Goal: Task Accomplishment & Management: Complete application form

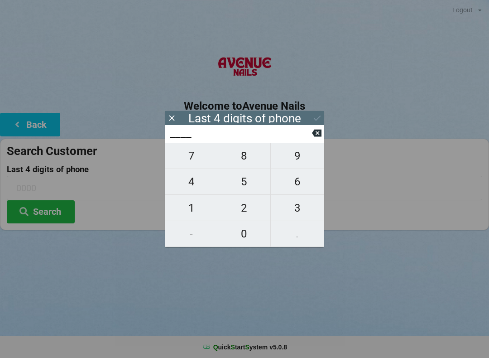
scroll to position [65, 0]
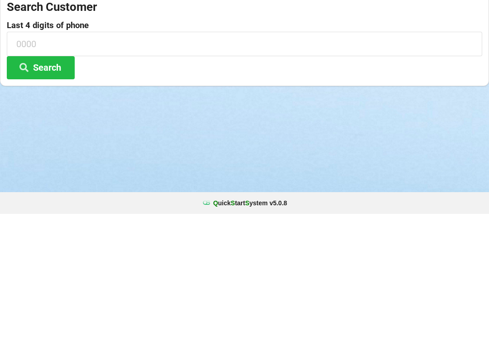
click at [296, 212] on div "Logout Logout Sign-In Welcome to Avenue Nails Back Search Customer Last 4 digit…" at bounding box center [244, 179] width 489 height 358
click at [297, 217] on div "Logout Logout Sign-In Welcome to Avenue Nails Back Search Customer Last 4 digit…" at bounding box center [244, 179] width 489 height 358
click at [37, 176] on input at bounding box center [245, 188] width 476 height 24
click at [295, 208] on div "Logout Logout Sign-In Welcome to Avenue Nails Back Search Customer Last 4 digit…" at bounding box center [244, 179] width 489 height 358
click at [55, 176] on input at bounding box center [245, 188] width 476 height 24
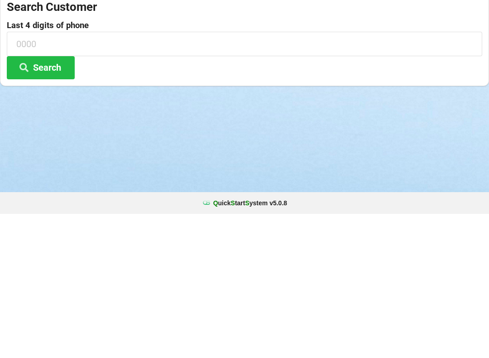
click at [299, 206] on div "Logout Logout Sign-In Welcome to Avenue Nails Back Search Customer Last 4 digit…" at bounding box center [244, 179] width 489 height 358
click at [33, 176] on input at bounding box center [245, 188] width 476 height 24
click at [301, 210] on div "Logout Logout Sign-In Welcome to Avenue Nails Back Search Customer Last 4 digit…" at bounding box center [244, 179] width 489 height 358
click at [19, 176] on input at bounding box center [245, 188] width 476 height 24
click at [292, 205] on div "Logout Logout Sign-In Welcome to Avenue Nails Back Search Customer Last 4 digit…" at bounding box center [244, 179] width 489 height 358
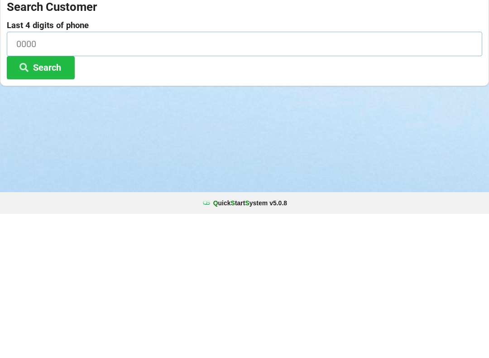
click at [25, 176] on input at bounding box center [245, 188] width 476 height 24
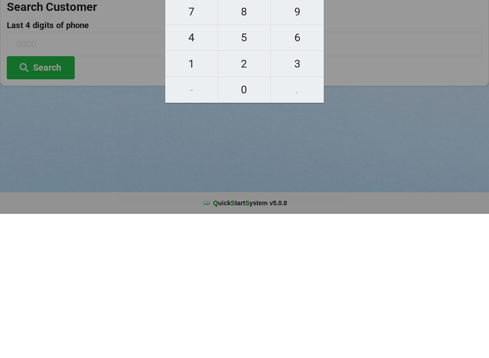
click at [316, 198] on span "3" at bounding box center [297, 207] width 53 height 19
type input "3___"
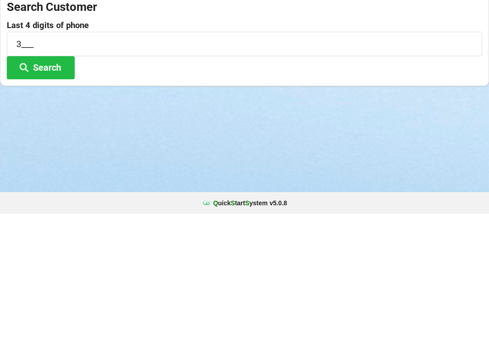
click at [298, 208] on div "Logout Logout Sign-In Welcome to Avenue Nails Back Search Customer Last 4 digit…" at bounding box center [244, 179] width 489 height 358
click at [26, 176] on input "3___" at bounding box center [245, 188] width 476 height 24
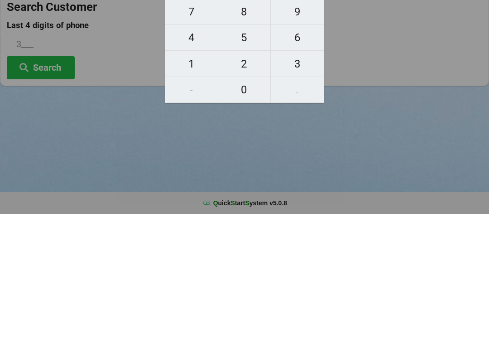
click at [320, 195] on button "3" at bounding box center [297, 208] width 53 height 26
type input "33__"
click at [320, 169] on button "6" at bounding box center [297, 182] width 53 height 26
type input "336_"
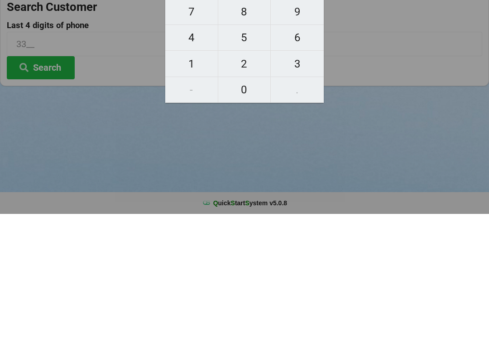
type input "336_"
click at [318, 198] on span "3" at bounding box center [297, 207] width 53 height 19
type input "3363"
click at [176, 143] on div "7 8 9 4 5 6 1 2 3 - 0 ." at bounding box center [244, 195] width 159 height 104
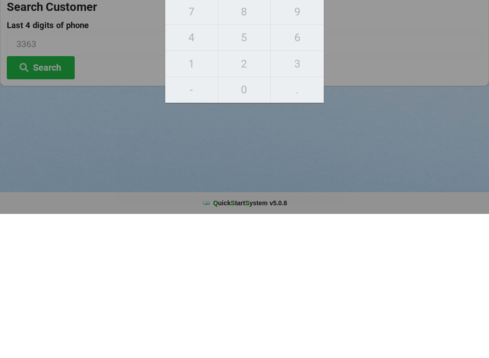
click at [170, 143] on div "7 8 9 4 5 6 1 2 3 - 0 ." at bounding box center [244, 195] width 159 height 104
click at [179, 143] on div "7 8 9 4 5 6 1 2 3 - 0 ." at bounding box center [244, 195] width 159 height 104
click at [319, 143] on div "7 8 9 4 5 6 1 2 3 - 0 ." at bounding box center [244, 195] width 159 height 104
click at [318, 143] on div "7 8 9 4 5 6 1 2 3 - 0 ." at bounding box center [244, 195] width 159 height 104
click at [312, 143] on div "7 8 9 4 5 6 1 2 3 - 0 ." at bounding box center [244, 195] width 159 height 104
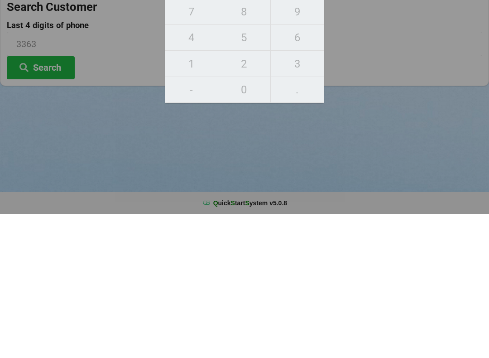
click at [175, 143] on div "7 8 9 4 5 6 1 2 3 - 0 ." at bounding box center [244, 195] width 159 height 104
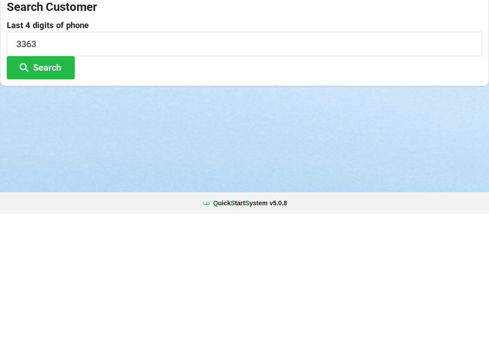
click at [130, 213] on div "Logout Logout Sign-In Welcome to Avenue Nails Back Search Customer Last 4 digit…" at bounding box center [244, 179] width 489 height 358
click at [48, 176] on input "3363" at bounding box center [245, 188] width 476 height 24
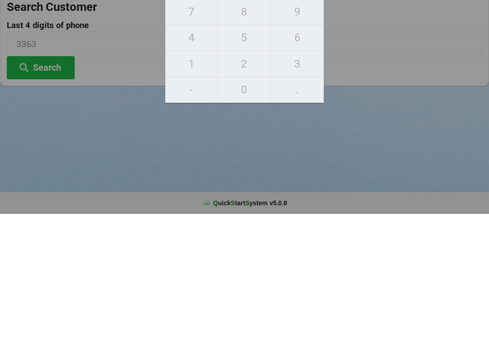
click at [311, 143] on div "7 8 9 4 5 6 1 2 3 - 0 ." at bounding box center [244, 195] width 159 height 104
click at [315, 143] on div "7 8 9 4 5 6 1 2 3 - 0 ." at bounding box center [244, 195] width 159 height 104
click at [169, 143] on div "7 8 9 4 5 6 1 2 3 - 0 ." at bounding box center [244, 195] width 159 height 104
click at [178, 143] on div "7 8 9 4 5 6 1 2 3 - 0 ." at bounding box center [244, 195] width 159 height 104
click at [174, 143] on div "7 8 9 4 5 6 1 2 3 - 0 ." at bounding box center [244, 195] width 159 height 104
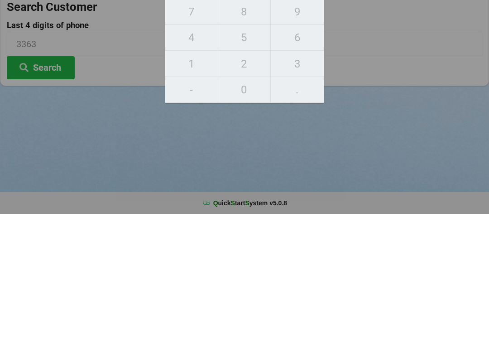
click at [172, 143] on div "7 8 9 4 5 6 1 2 3 - 0 ." at bounding box center [244, 195] width 159 height 104
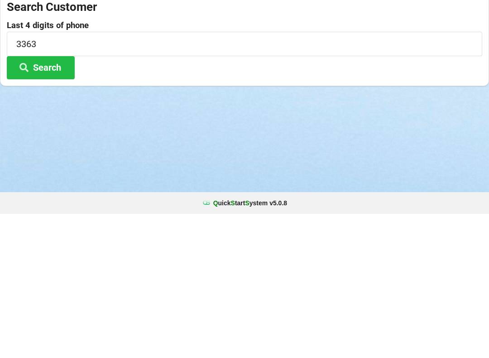
click at [51, 200] on button "Search" at bounding box center [41, 211] width 68 height 23
click at [64, 200] on button "Search" at bounding box center [41, 211] width 68 height 23
click at [56, 176] on input "3363" at bounding box center [245, 188] width 476 height 24
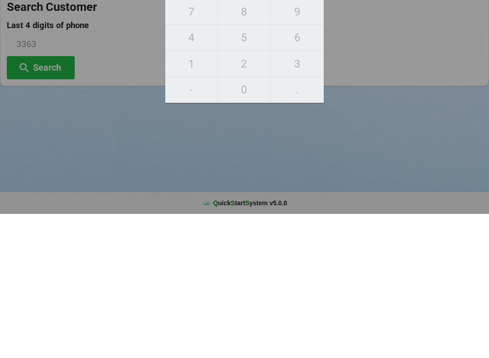
click at [316, 143] on div "7 8 9 4 5 6 1 2 3 - 0 ." at bounding box center [244, 195] width 159 height 104
click at [173, 143] on div "7 8 9 4 5 6 1 2 3 - 0 ." at bounding box center [244, 195] width 159 height 104
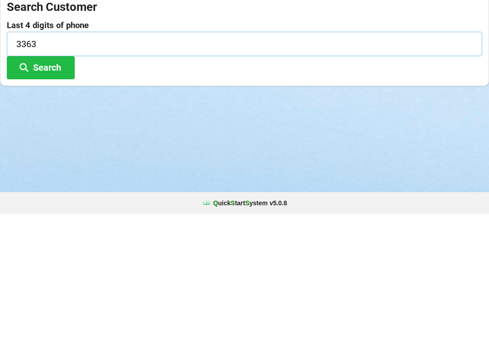
click at [147, 176] on input "3363" at bounding box center [245, 188] width 476 height 24
click at [19, 120] on icon at bounding box center [17, 124] width 11 height 8
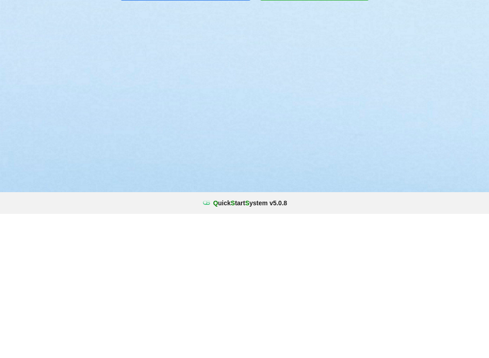
click at [176, 117] on button "Returning Customer Sign-In" at bounding box center [185, 130] width 130 height 27
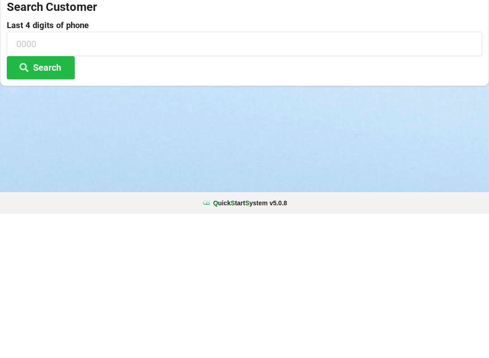
click at [299, 210] on div "Logout Logout Sign-In Welcome to Avenue Nails Back Search Customer Last 4 digit…" at bounding box center [244, 179] width 489 height 358
click at [24, 176] on input at bounding box center [245, 188] width 476 height 24
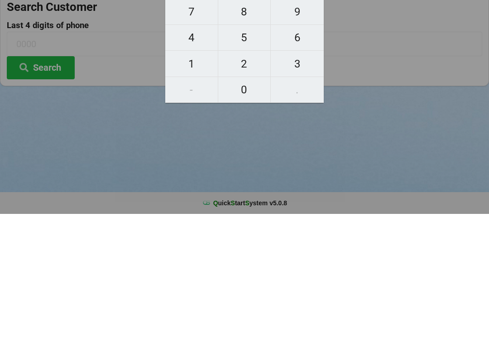
click at [317, 198] on span "3" at bounding box center [297, 207] width 53 height 19
type input "3___"
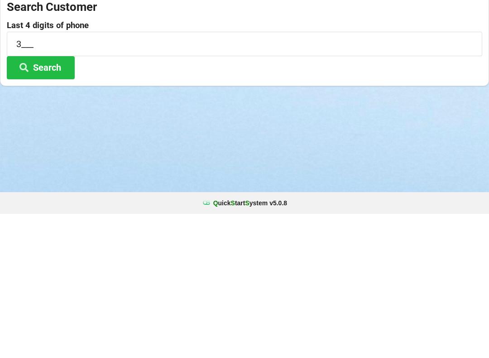
click at [296, 212] on div "Logout Logout Sign-In Welcome to Avenue Nails Back Search Customer Last 4 digit…" at bounding box center [244, 179] width 489 height 358
click at [36, 176] on input "3___" at bounding box center [245, 188] width 476 height 24
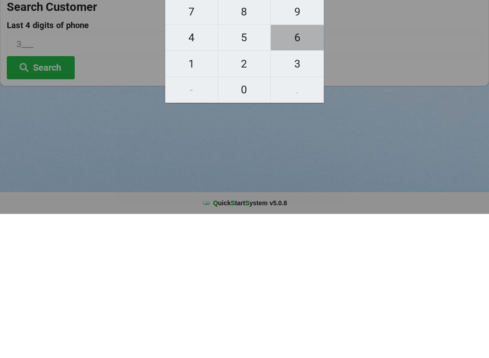
click at [316, 195] on button "3" at bounding box center [297, 208] width 53 height 26
type input "33__"
click at [244, 221] on button "0" at bounding box center [244, 234] width 53 height 26
type input "330_"
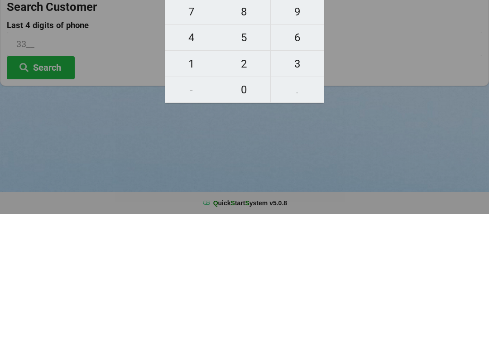
type input "330_"
click at [316, 195] on button "3" at bounding box center [297, 208] width 53 height 26
type input "3303"
click at [313, 143] on div "7 8 9 4 5 6 1 2 3 - 0 ." at bounding box center [244, 195] width 159 height 104
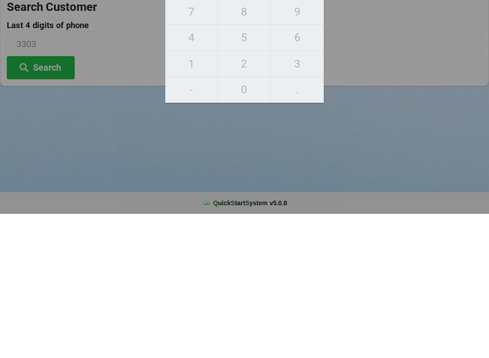
click at [311, 143] on div "7 8 9 4 5 6 1 2 3 - 0 ." at bounding box center [244, 195] width 159 height 104
click at [173, 143] on div "7 8 9 4 5 6 1 2 3 - 0 ." at bounding box center [244, 195] width 159 height 104
click at [167, 143] on div "7 8 9 4 5 6 1 2 3 - 0 ." at bounding box center [244, 195] width 159 height 104
click at [169, 143] on div "7 8 9 4 5 6 1 2 3 - 0 ." at bounding box center [244, 195] width 159 height 104
